Goal: Use online tool/utility

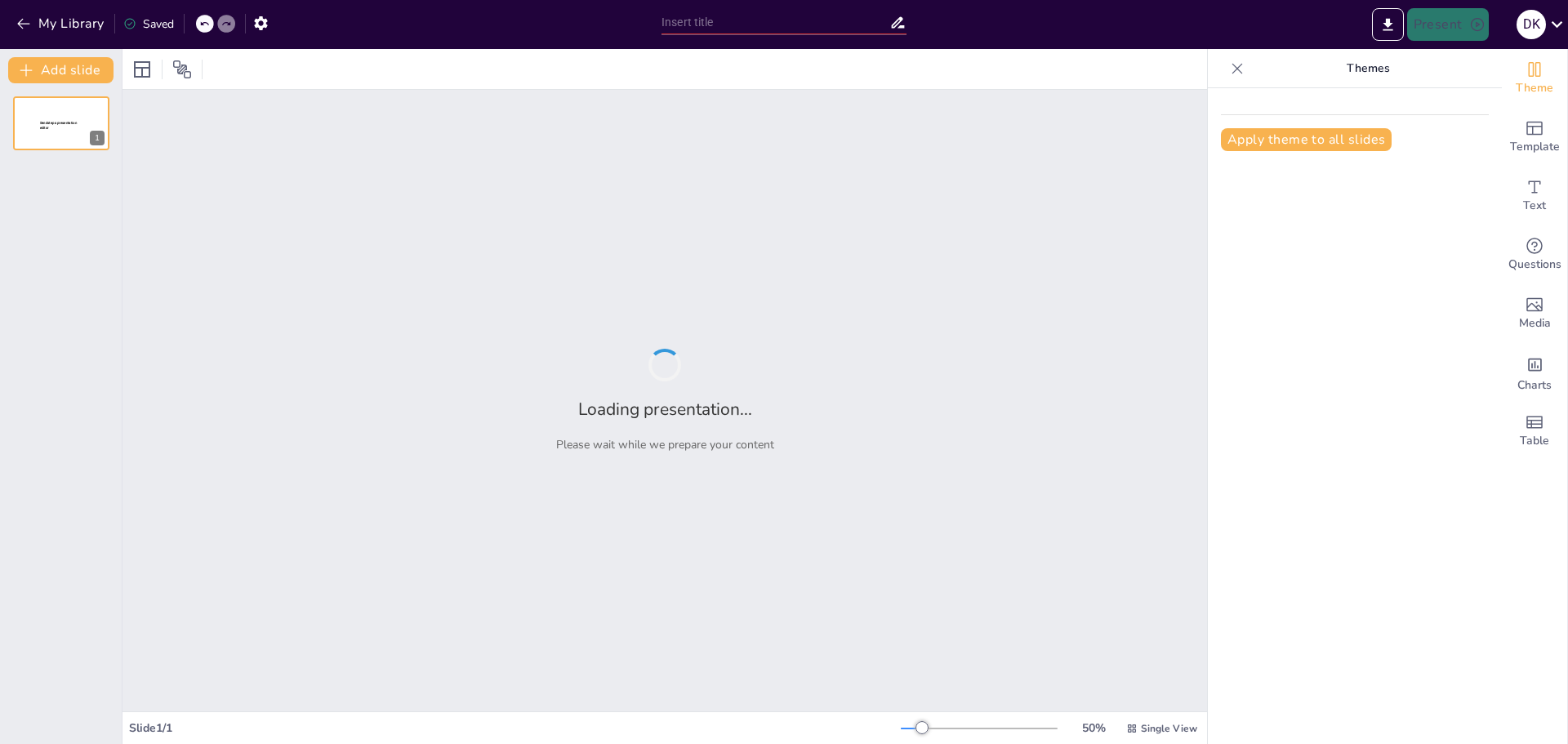
type input "New Sendsteps"
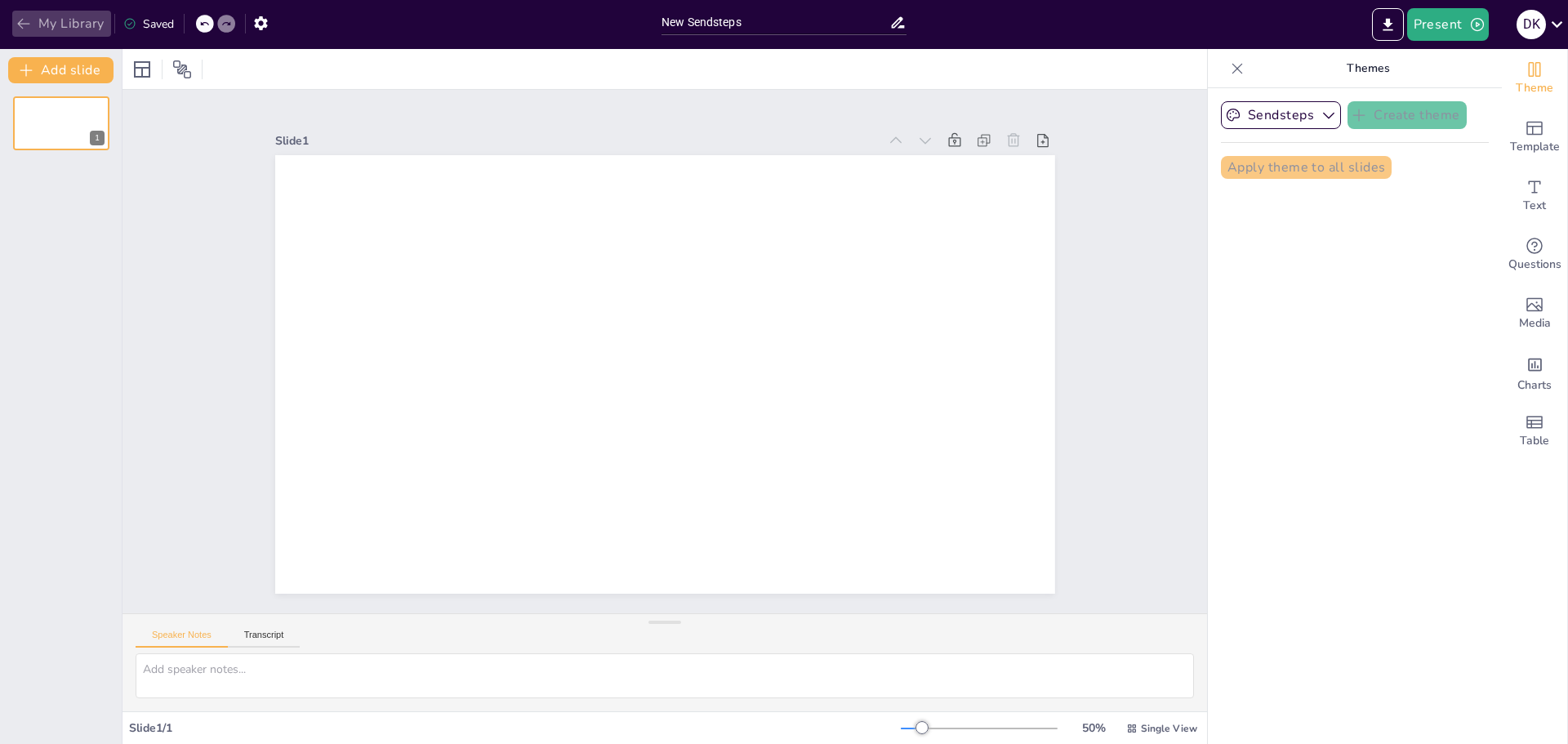
click at [23, 19] on icon "button" at bounding box center [23, 25] width 12 height 11
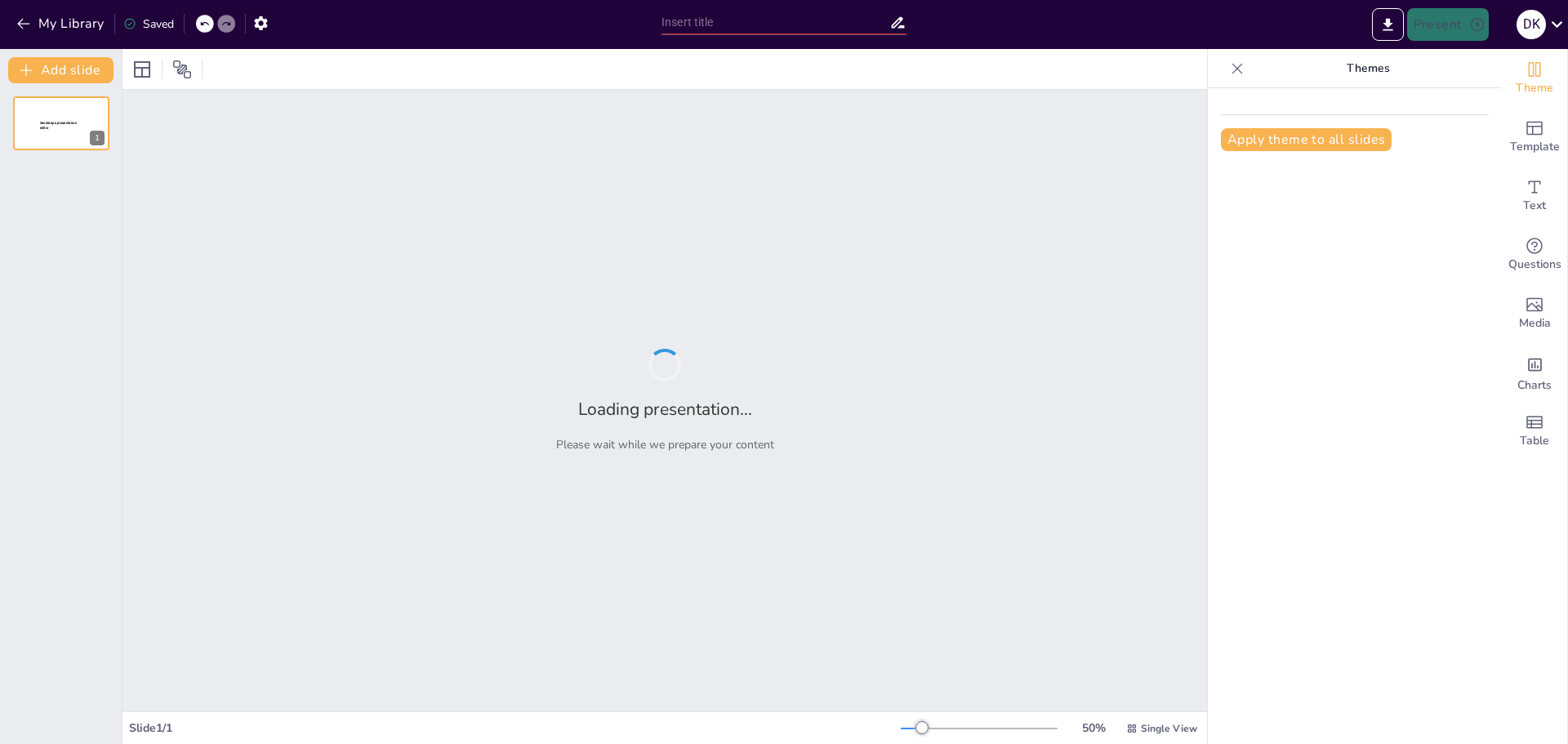
type input "New Sendsteps"
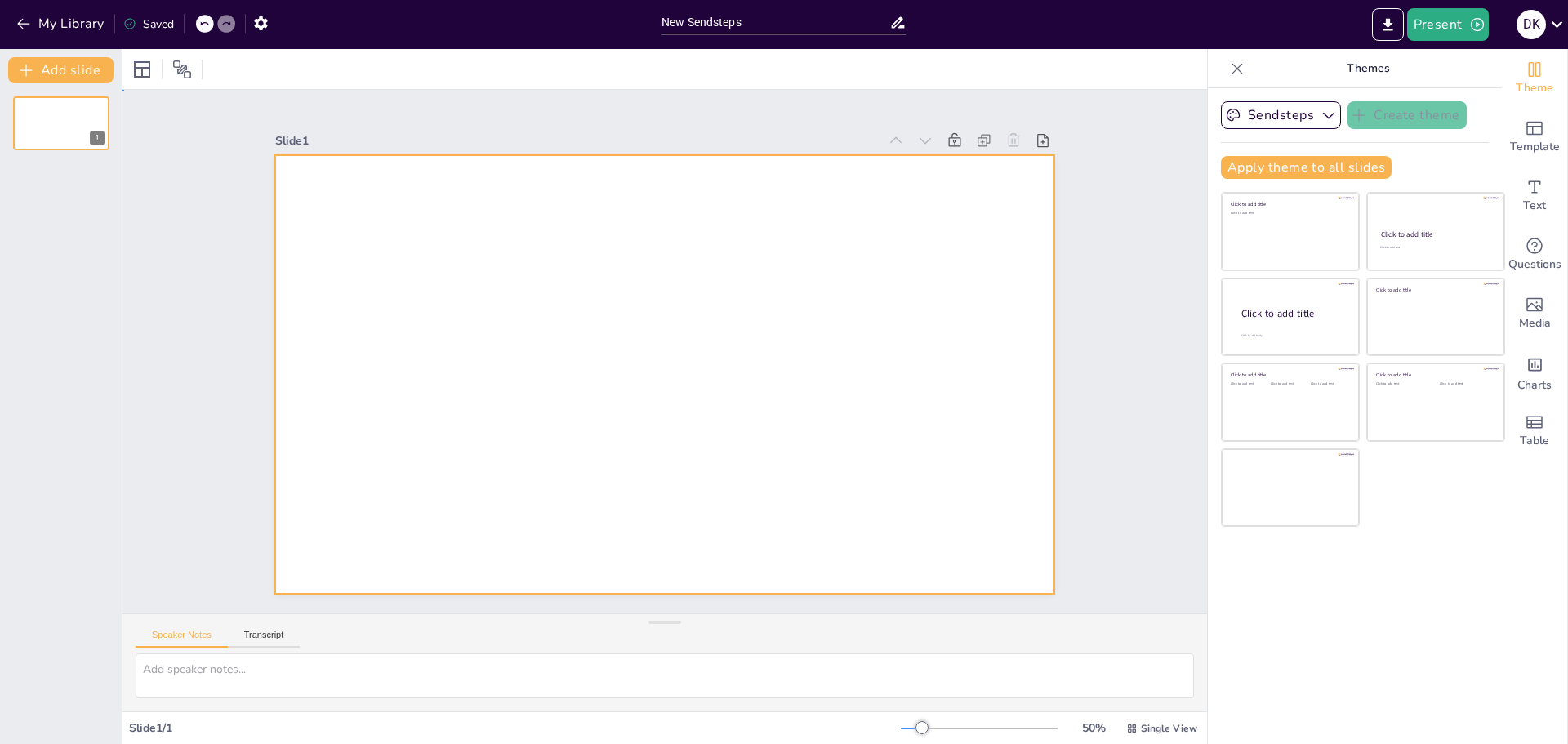
click at [521, 252] on div at bounding box center [662, 329] width 821 height 518
click at [281, 678] on textarea at bounding box center [665, 676] width 1058 height 45
click at [17, 15] on button "My Library" at bounding box center [61, 24] width 98 height 26
